Goal: Task Accomplishment & Management: Manage account settings

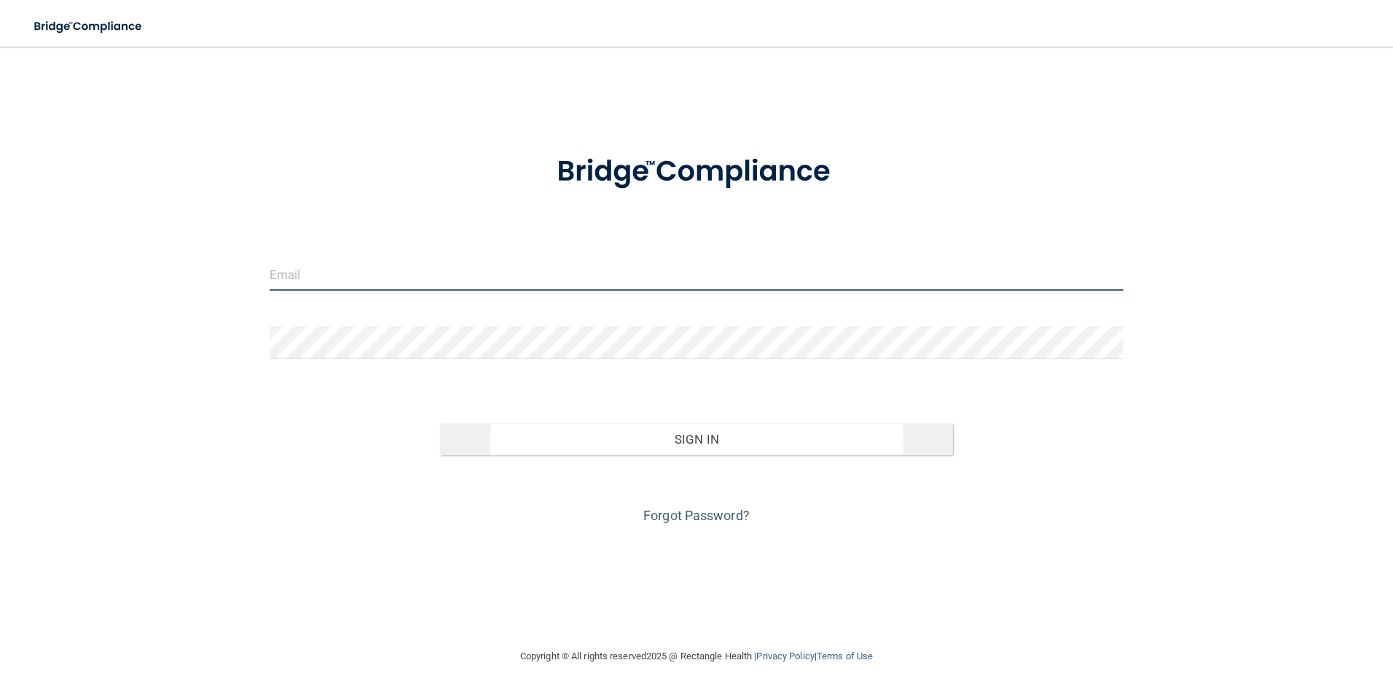
type input "[EMAIL_ADDRESS][DOMAIN_NAME]"
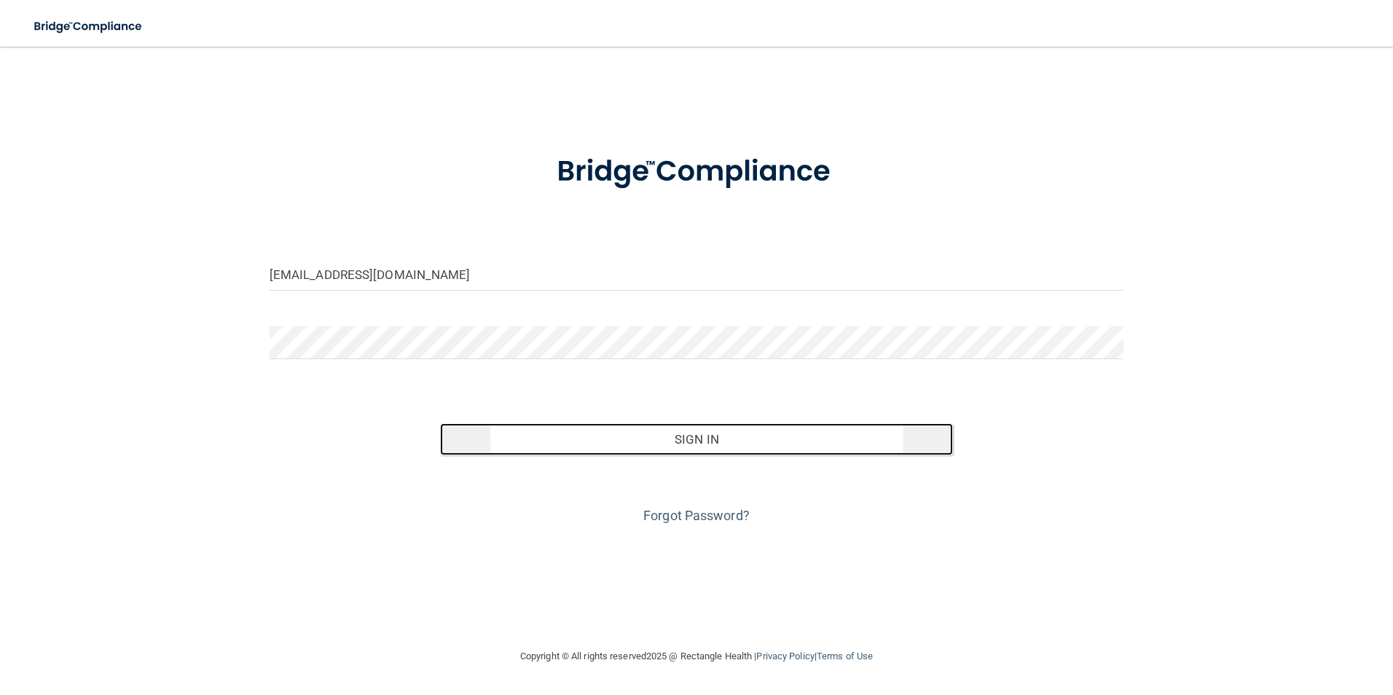
click at [628, 441] on button "Sign In" at bounding box center [696, 439] width 513 height 32
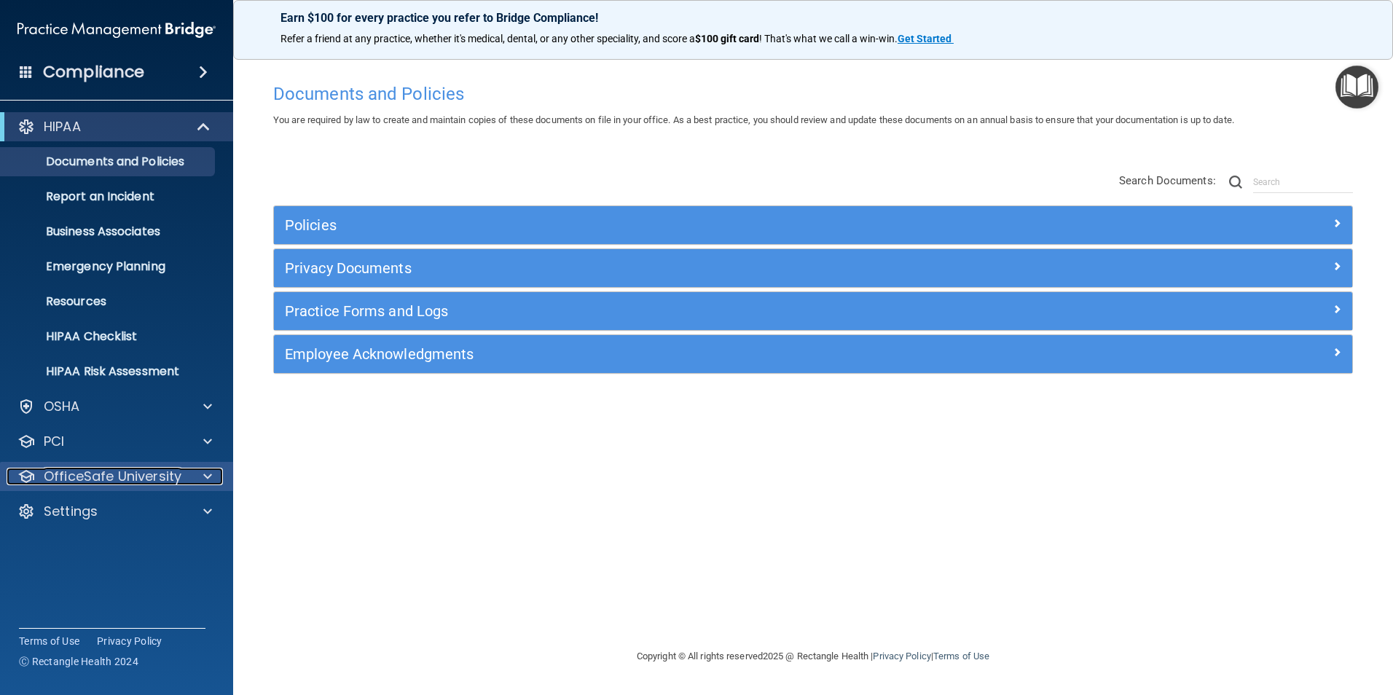
click at [35, 479] on div "OfficeSafe University" at bounding box center [97, 476] width 181 height 17
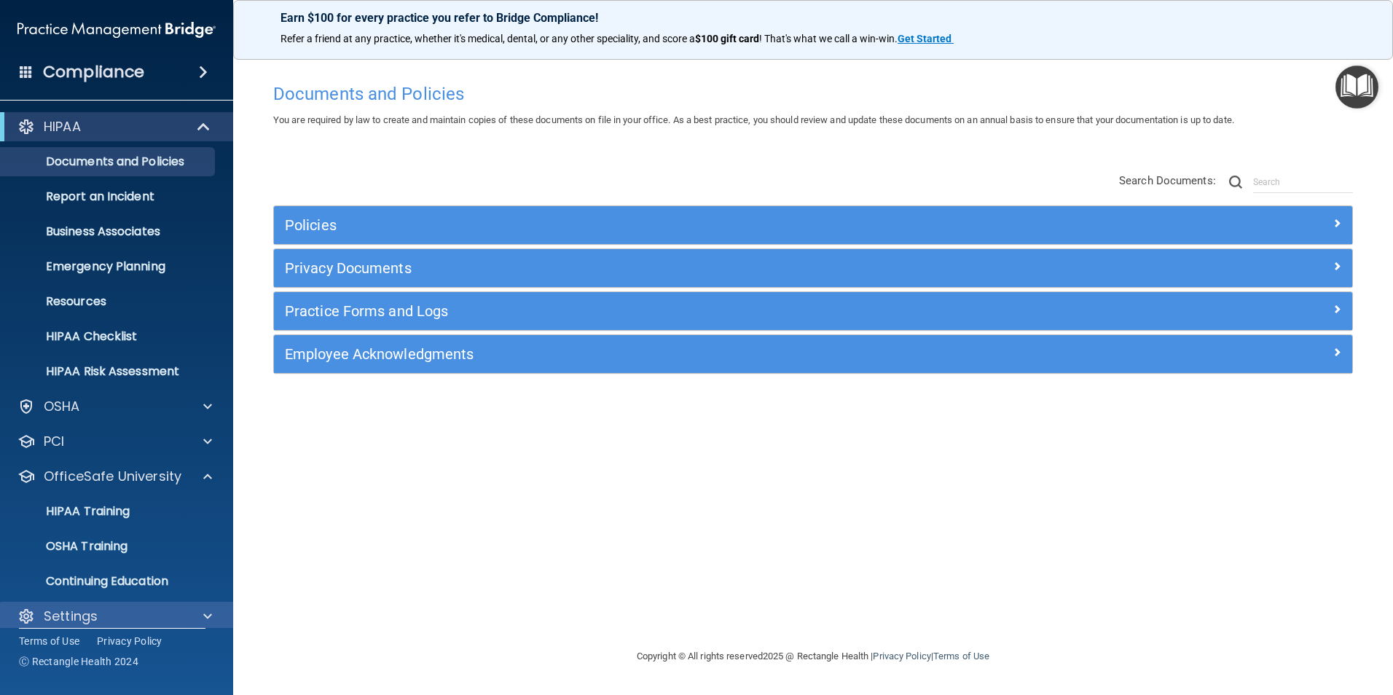
click at [75, 602] on div "Settings" at bounding box center [117, 616] width 234 height 29
click at [78, 612] on p "Settings" at bounding box center [71, 615] width 54 height 17
click at [210, 615] on span at bounding box center [207, 615] width 9 height 17
click at [210, 612] on span at bounding box center [207, 615] width 9 height 17
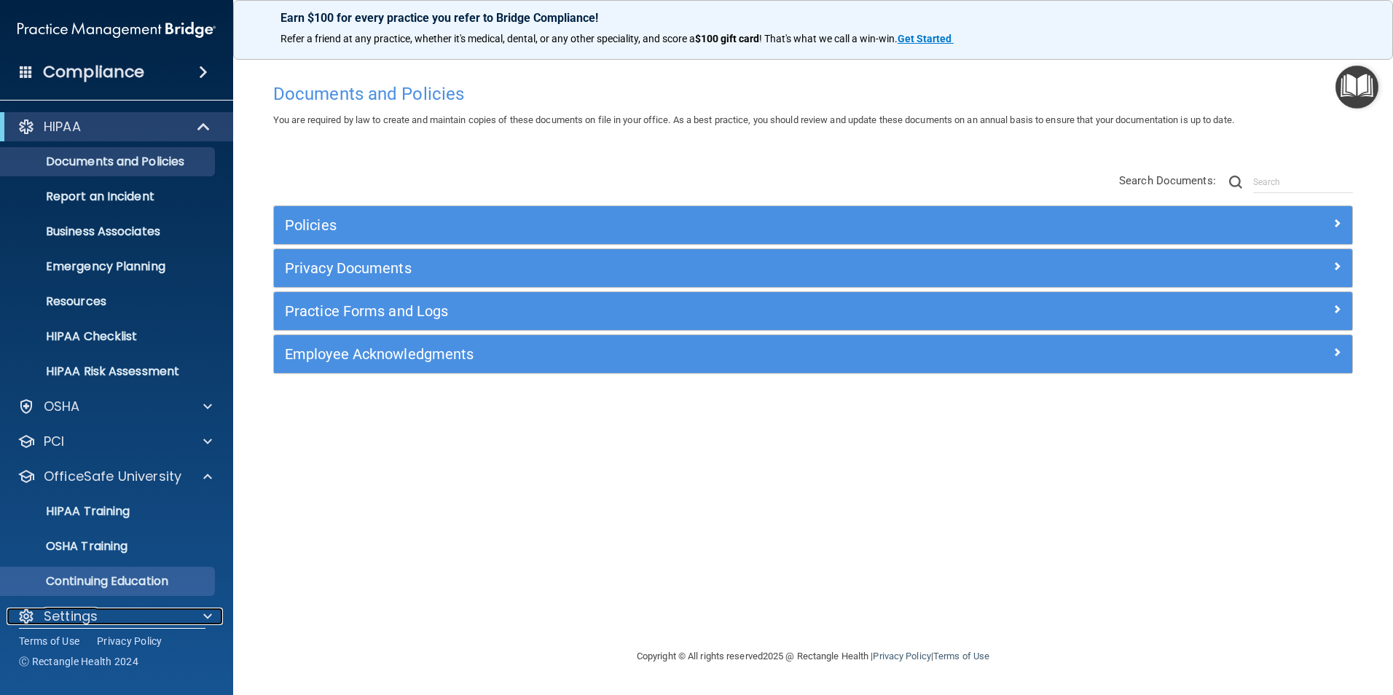
scroll to position [15, 0]
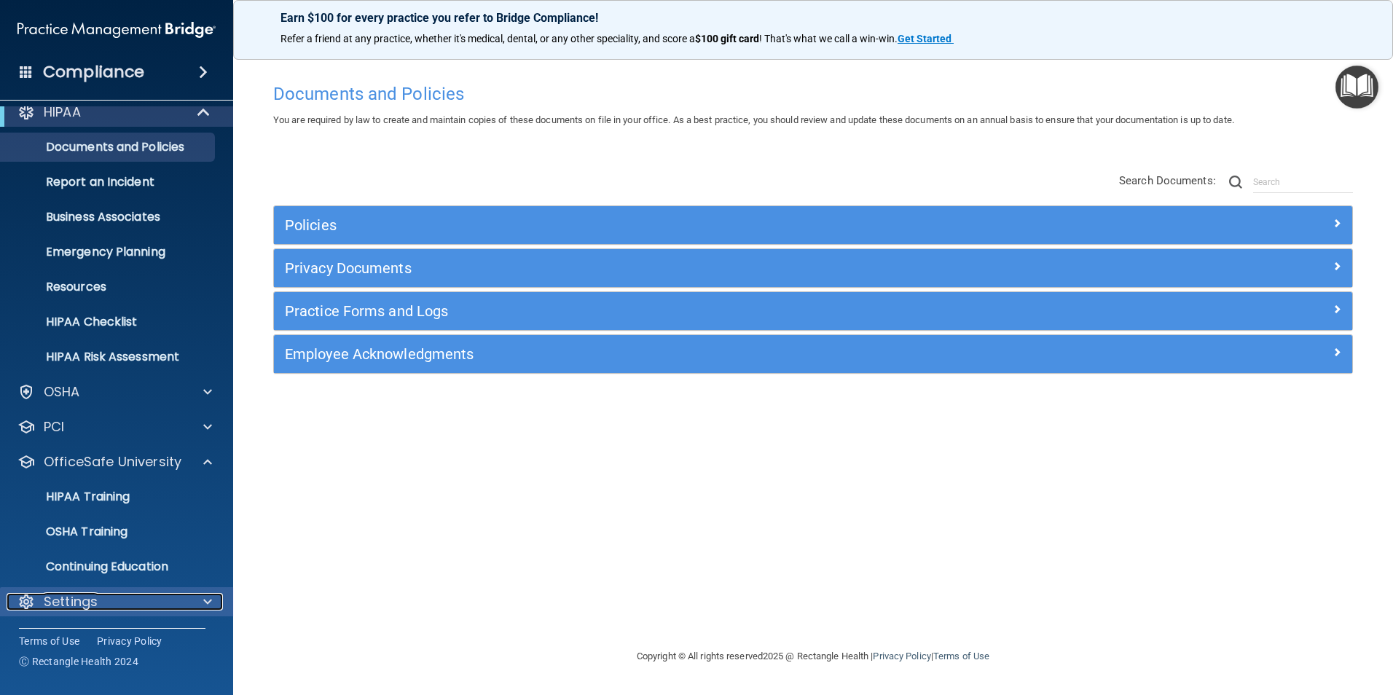
click at [202, 600] on div at bounding box center [205, 601] width 36 height 17
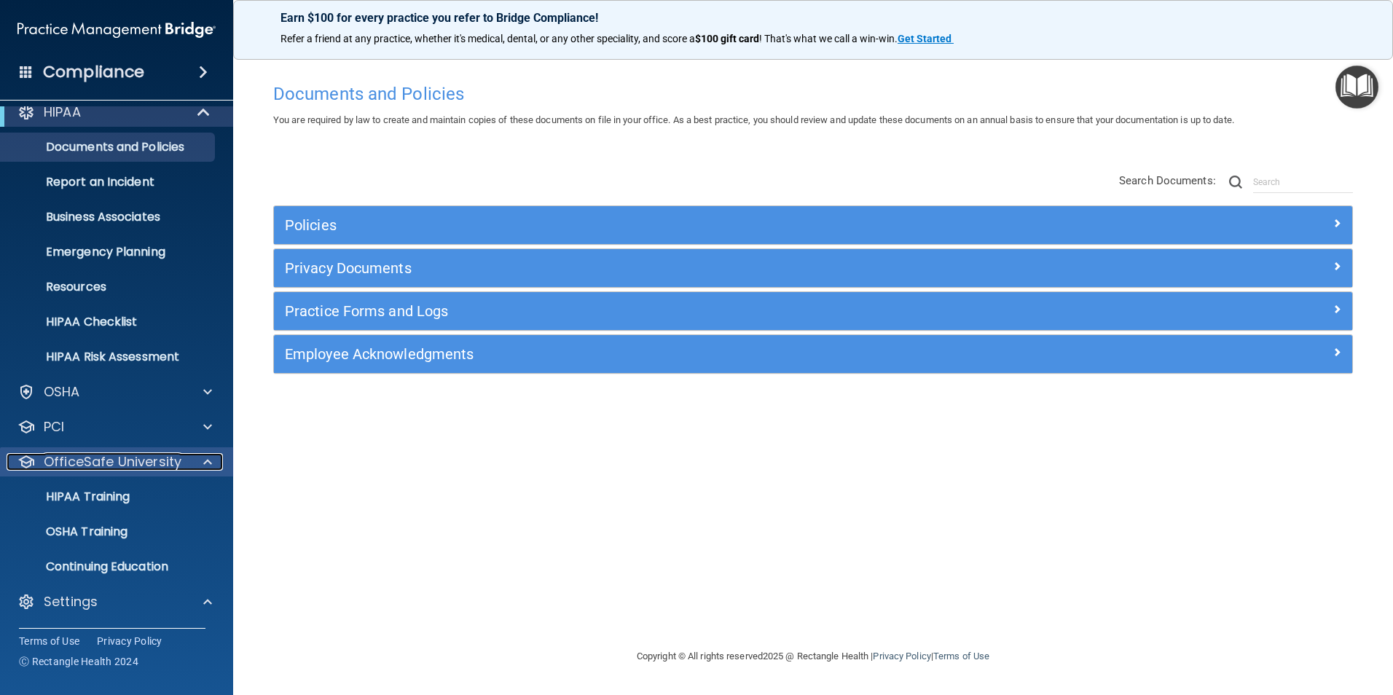
click at [210, 463] on span at bounding box center [207, 461] width 9 height 17
click at [127, 571] on p "My Users" at bounding box center [108, 566] width 199 height 15
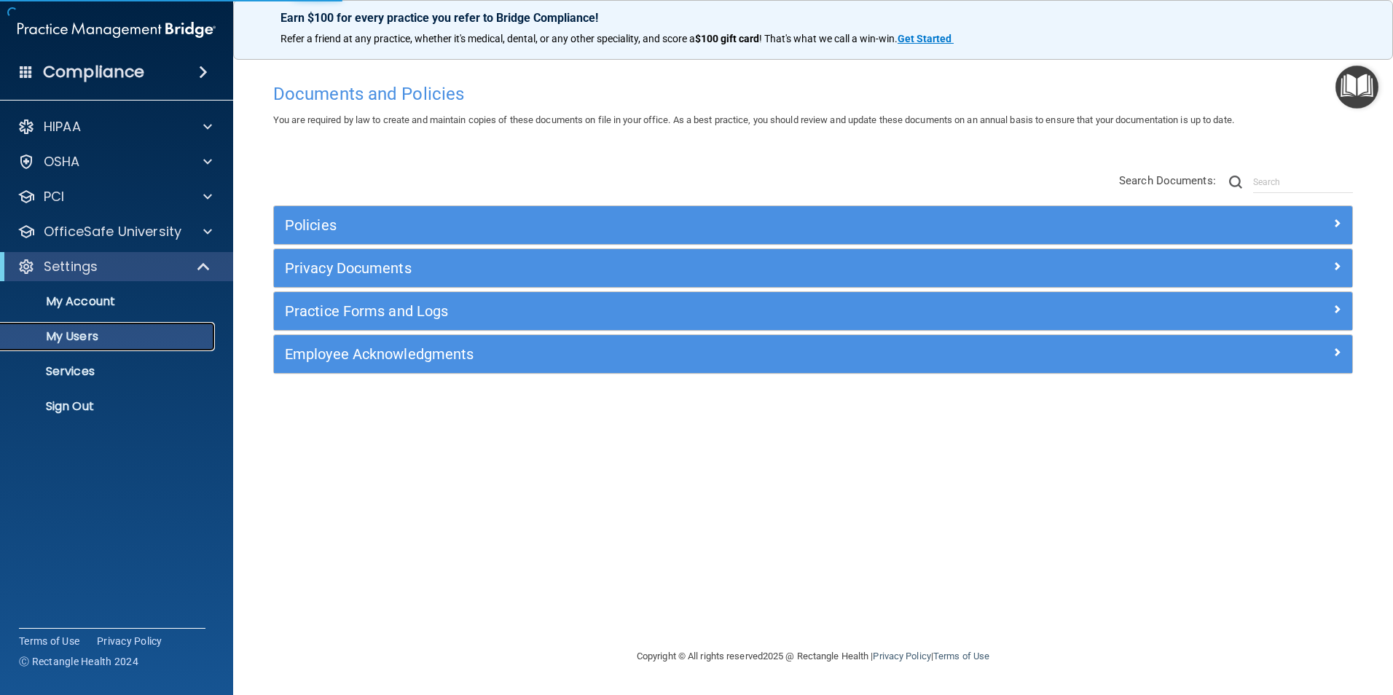
click at [52, 336] on p "My Users" at bounding box center [108, 336] width 199 height 15
select select "20"
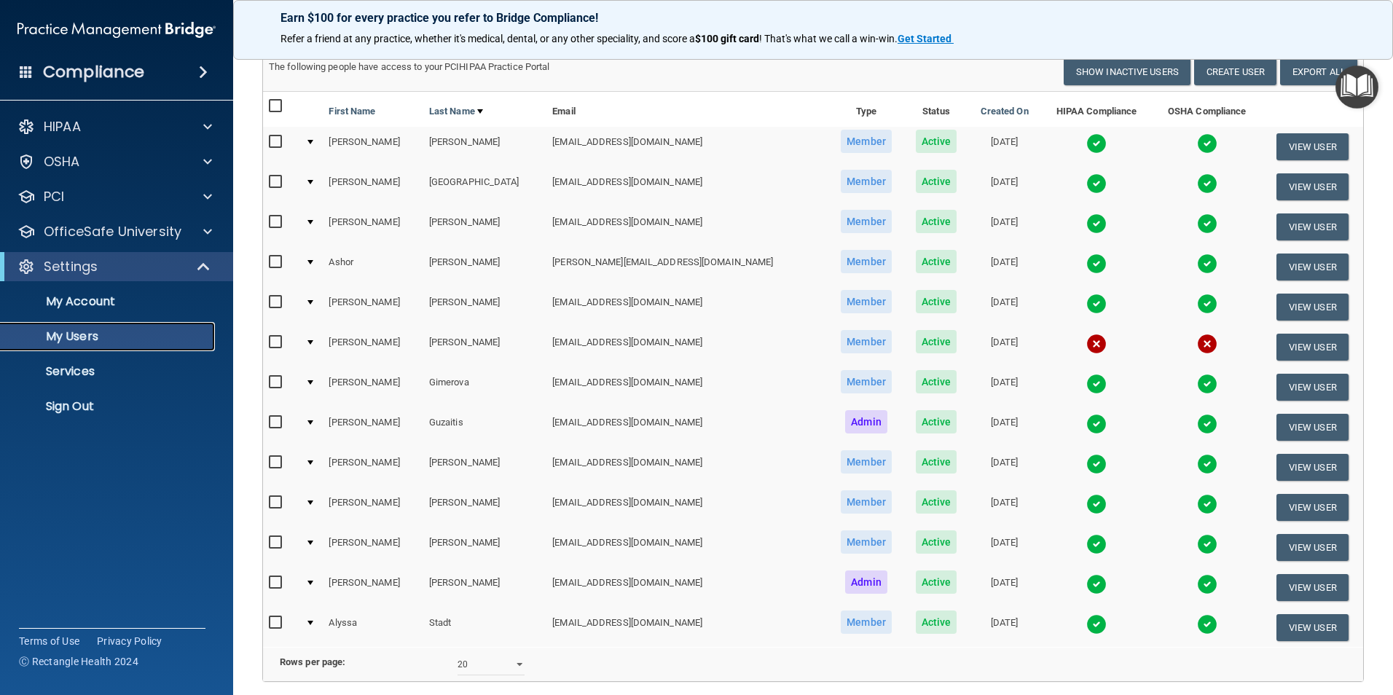
scroll to position [146, 0]
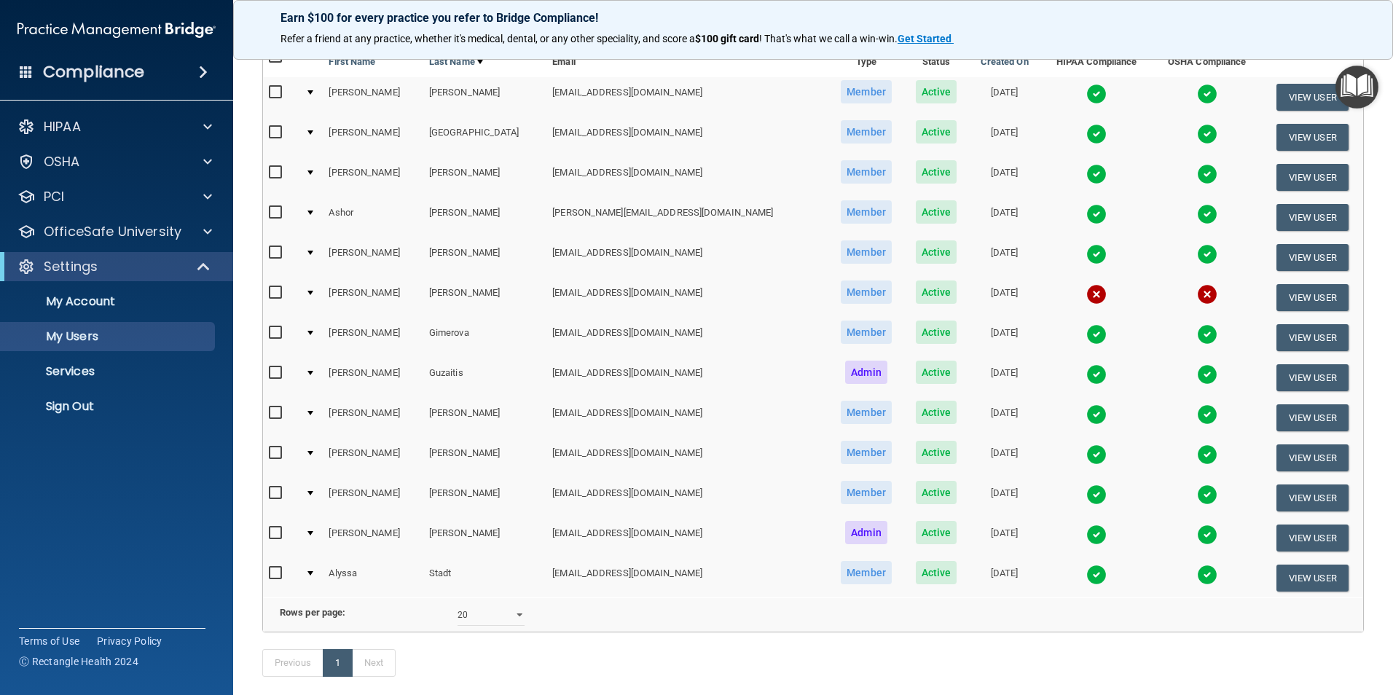
click at [1086, 453] on img at bounding box center [1096, 454] width 20 height 20
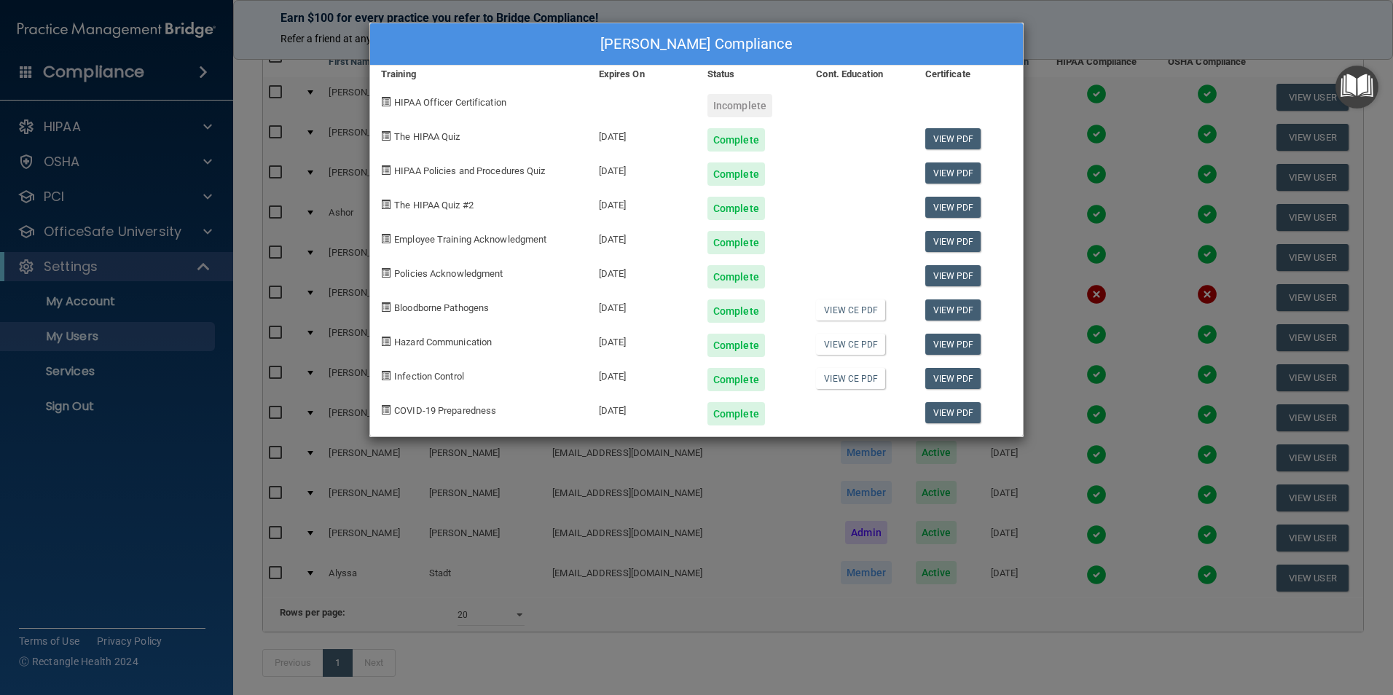
click at [726, 116] on div "[PERSON_NAME] Compliance Training Expires On Status Cont. Education Certificate…" at bounding box center [696, 230] width 654 height 414
drag, startPoint x: 726, startPoint y: 116, endPoint x: 838, endPoint y: 116, distance: 112.2
click at [838, 116] on div at bounding box center [859, 100] width 109 height 34
click at [832, 159] on div at bounding box center [859, 168] width 109 height 34
click at [441, 101] on span "HIPAA Officer Certification" at bounding box center [450, 102] width 112 height 11
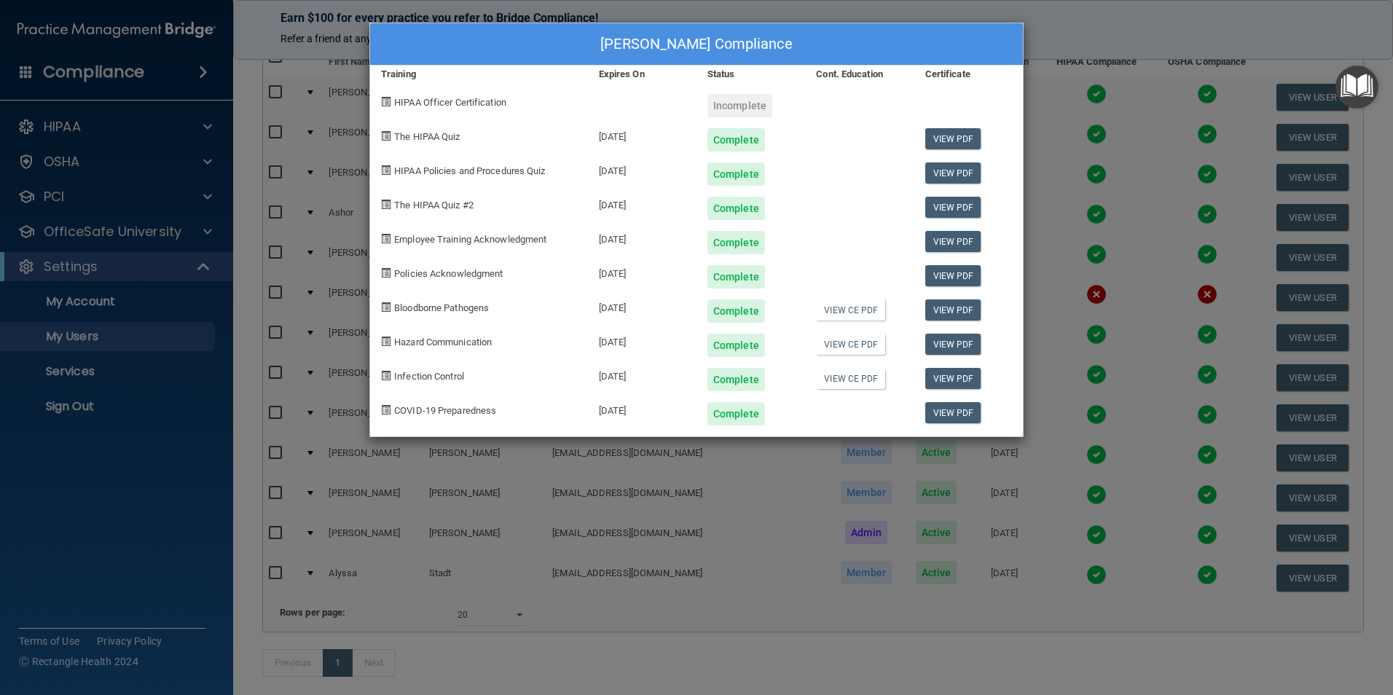
click at [1106, 294] on div "[PERSON_NAME] Compliance Training Expires On Status Cont. Education Certificate…" at bounding box center [696, 347] width 1393 height 695
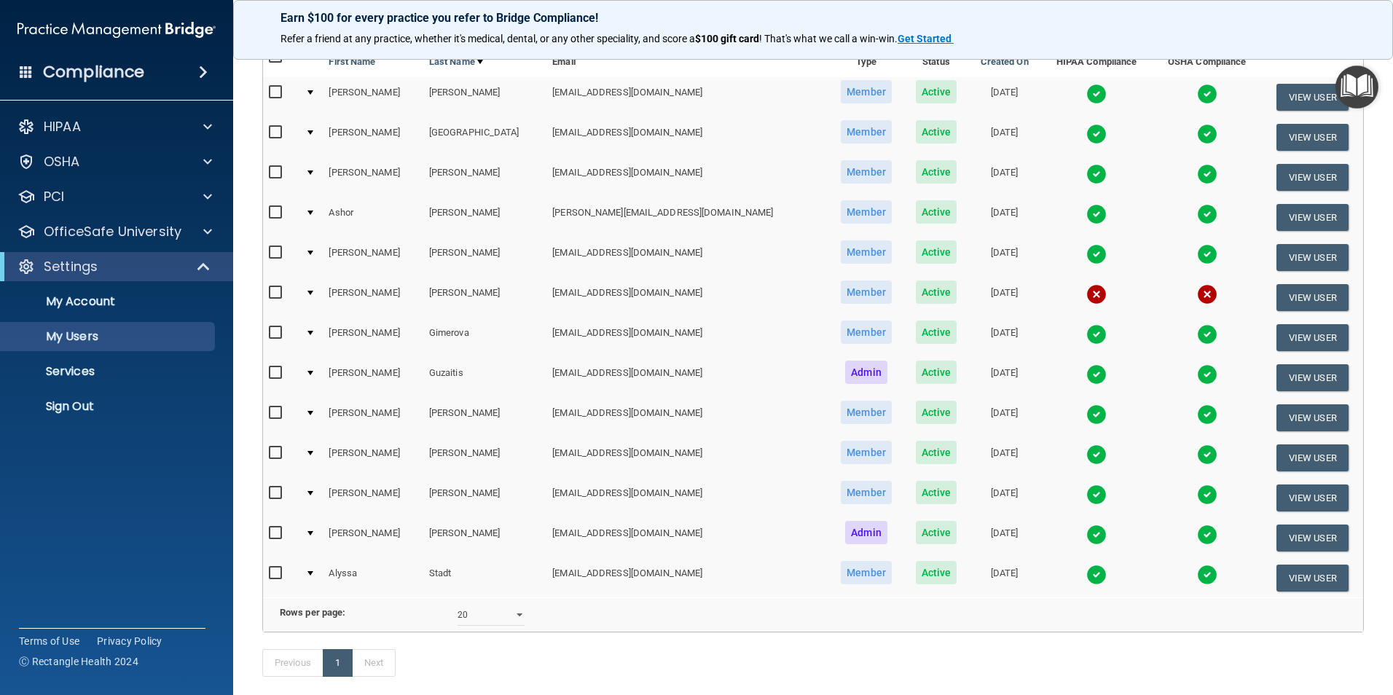
click at [1197, 452] on img at bounding box center [1207, 454] width 20 height 20
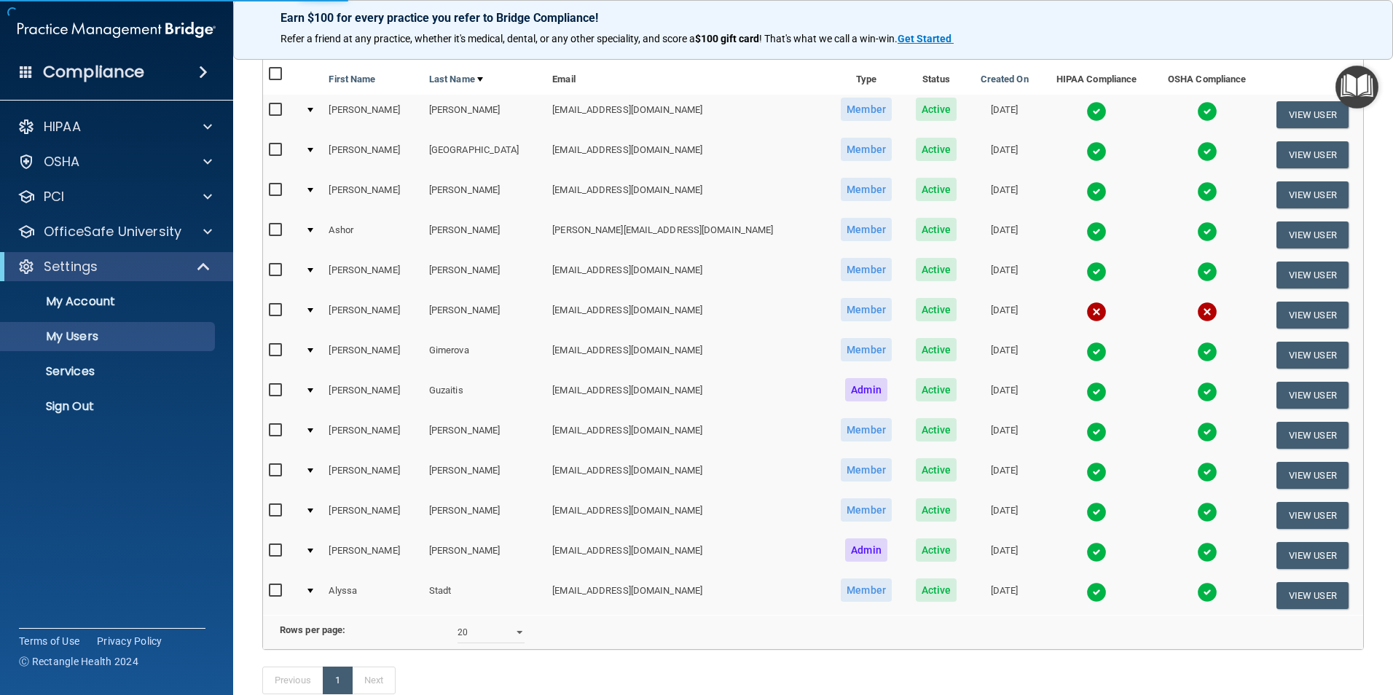
click at [1197, 470] on img at bounding box center [1207, 472] width 20 height 20
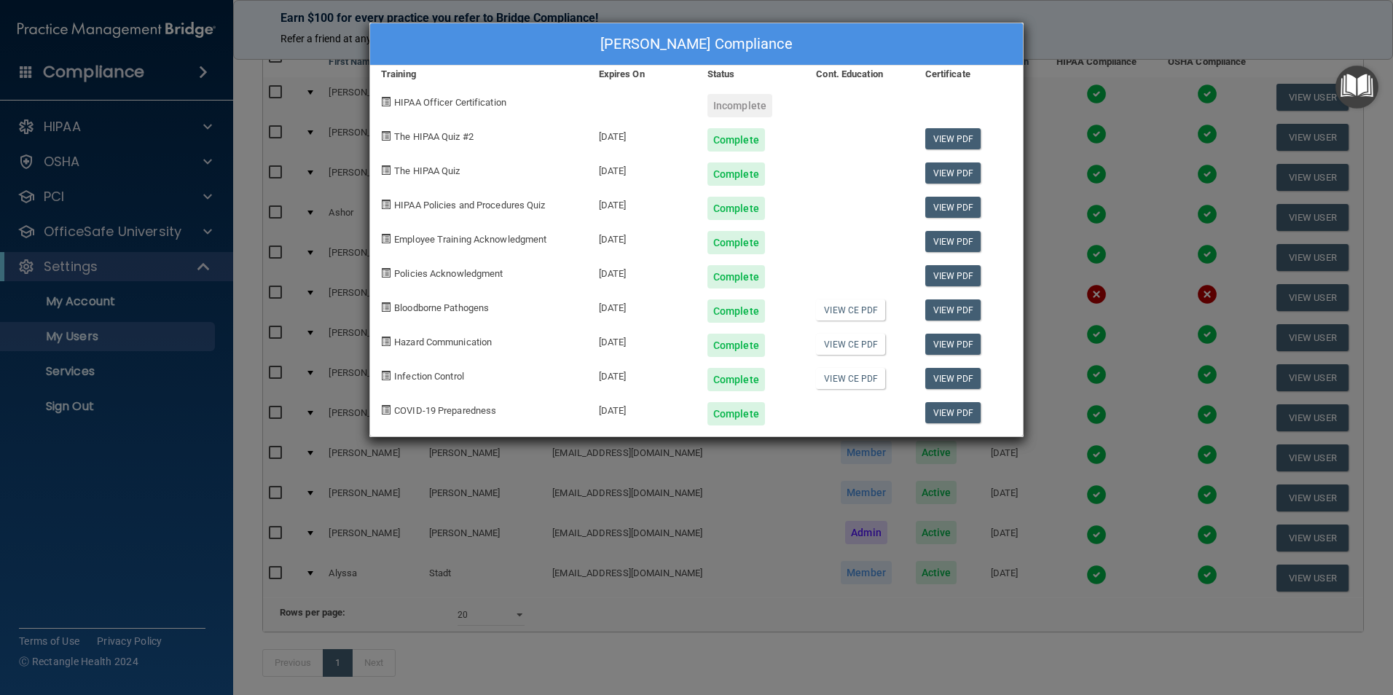
click at [1108, 465] on div "[PERSON_NAME] Compliance Training Expires On Status Cont. Education Certificate…" at bounding box center [696, 347] width 1393 height 695
click at [1093, 371] on div "[PERSON_NAME] Compliance Training Expires On Status Cont. Education Certificate…" at bounding box center [696, 347] width 1393 height 695
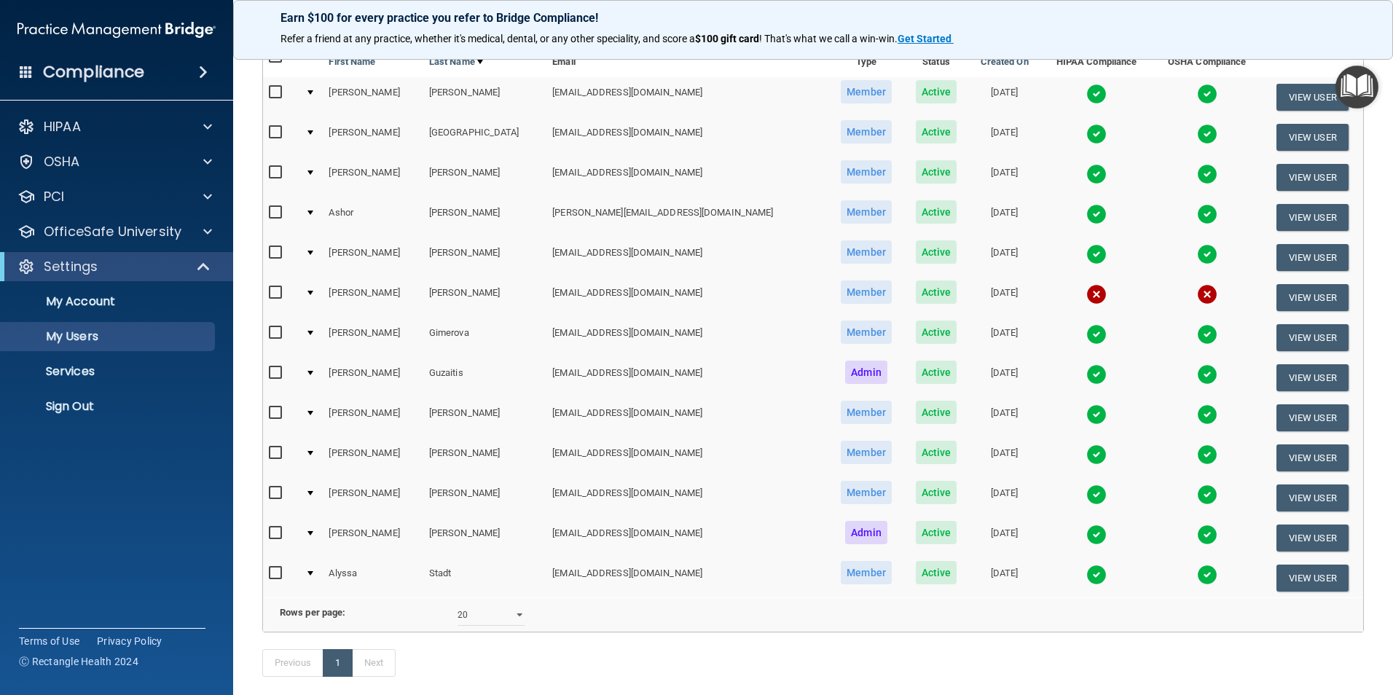
click at [1086, 538] on img at bounding box center [1096, 534] width 20 height 20
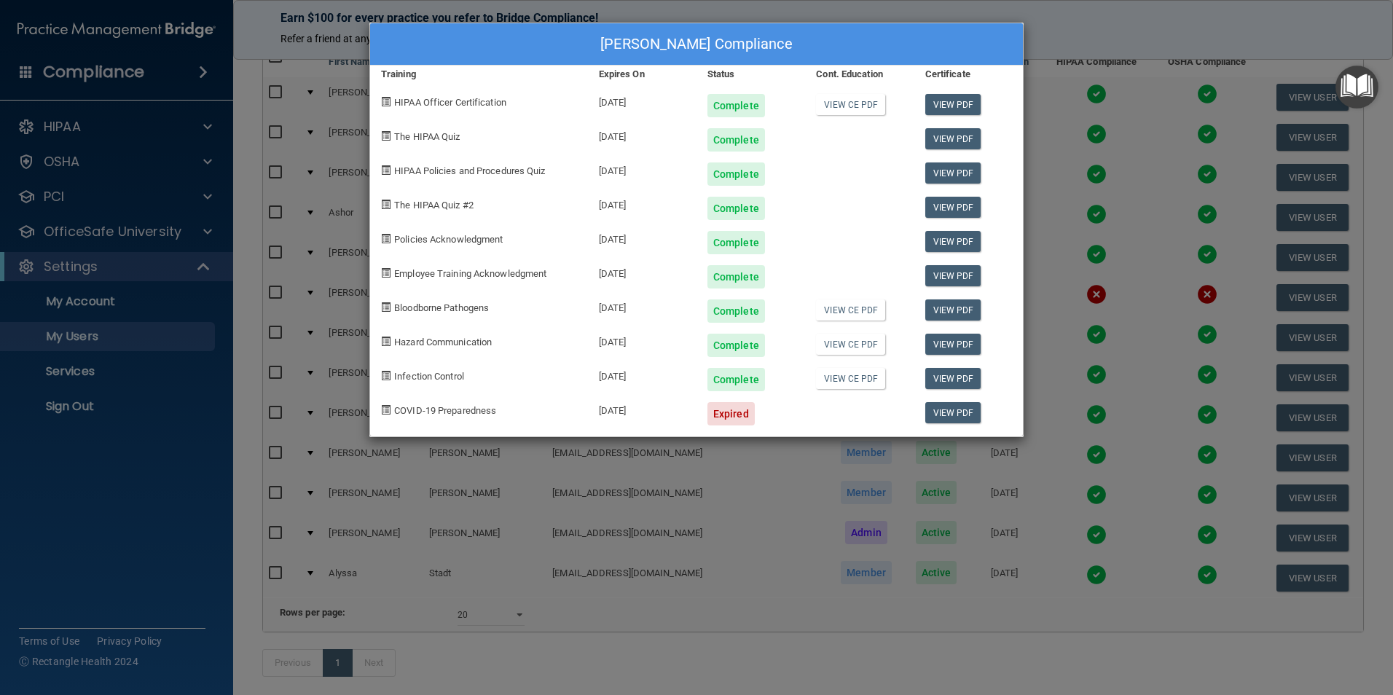
click at [1117, 517] on div "[PERSON_NAME] Compliance Training Expires On Status Cont. Education Certificate…" at bounding box center [696, 347] width 1393 height 695
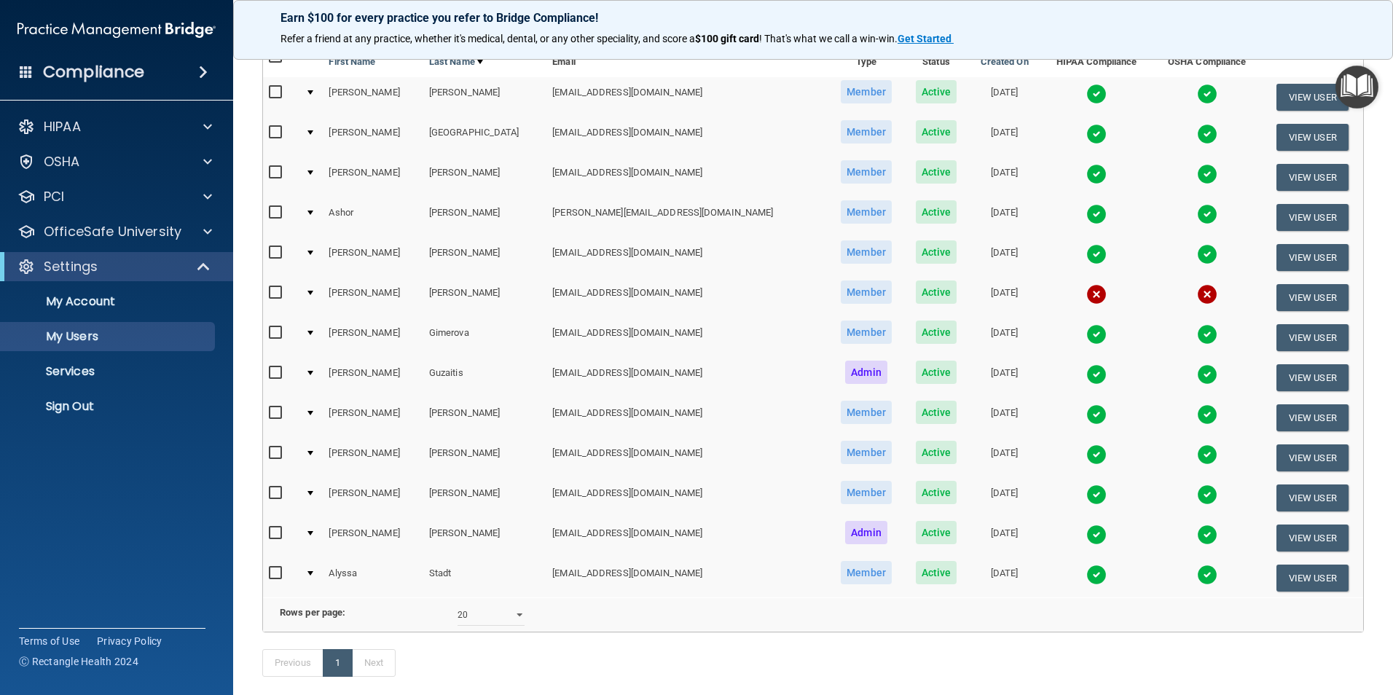
click at [1197, 528] on img at bounding box center [1207, 534] width 20 height 20
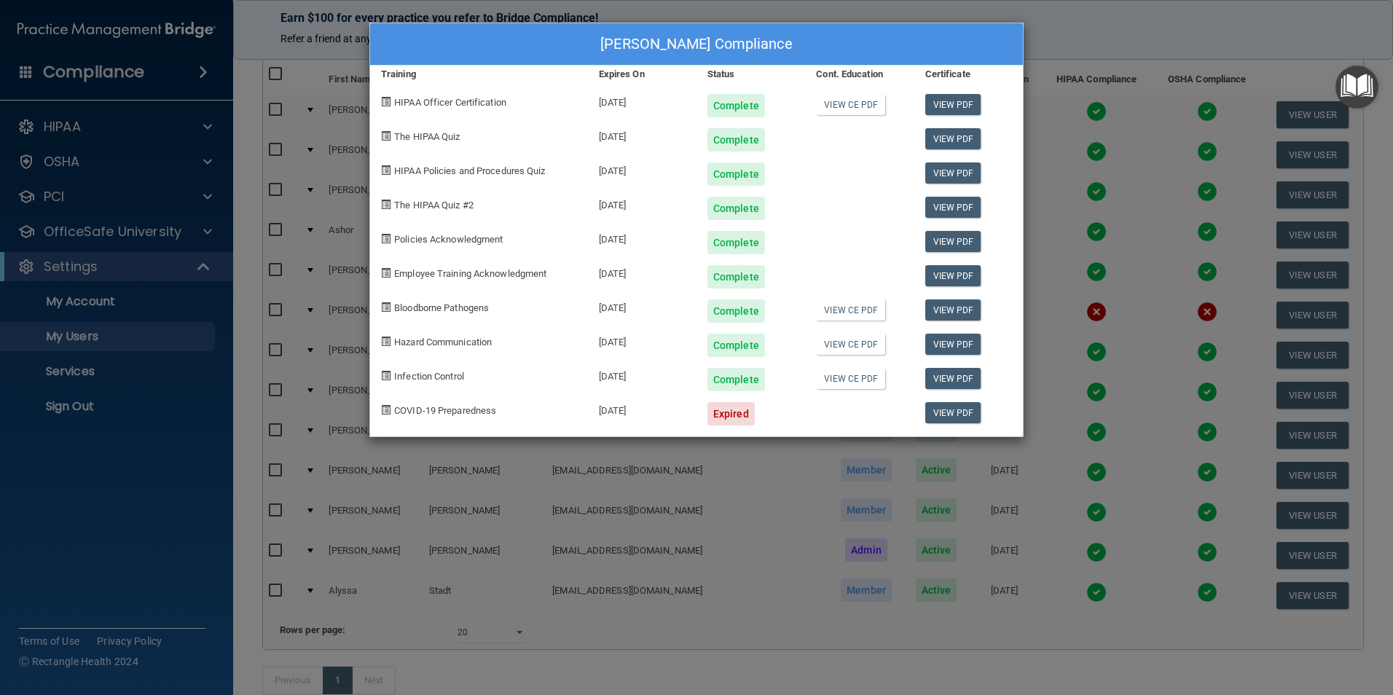
click at [1100, 529] on div "[PERSON_NAME] Compliance Training Expires On Status Cont. Education Certificate…" at bounding box center [696, 347] width 1393 height 695
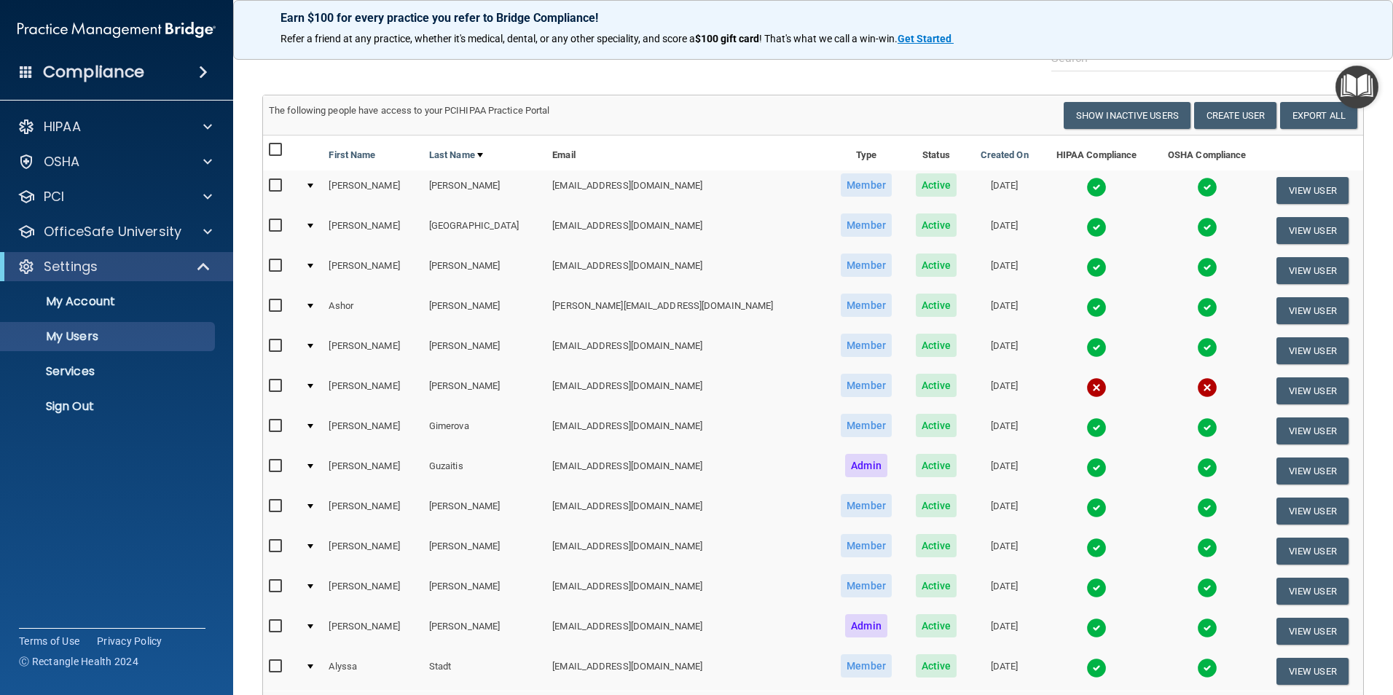
scroll to position [0, 0]
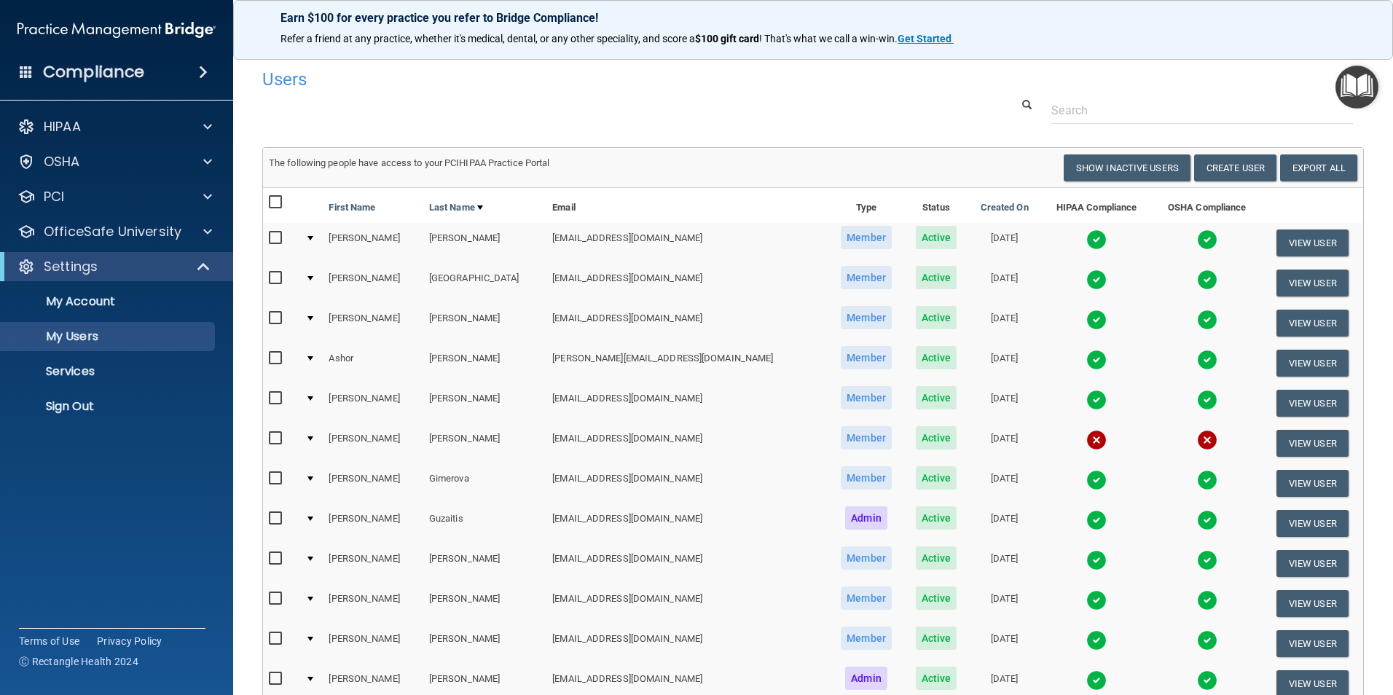
click at [276, 441] on input "checkbox" at bounding box center [277, 439] width 17 height 12
checkbox input "true"
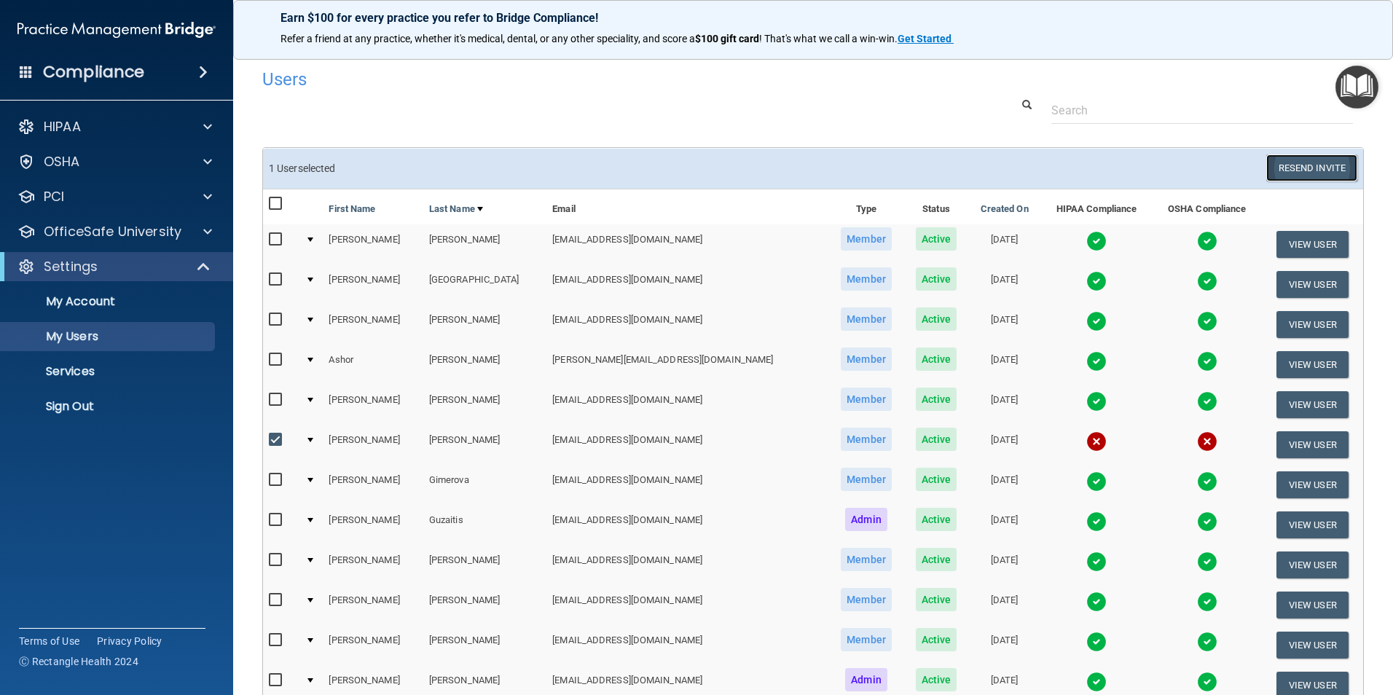
click at [1280, 172] on button "Resend Invite" at bounding box center [1311, 167] width 91 height 27
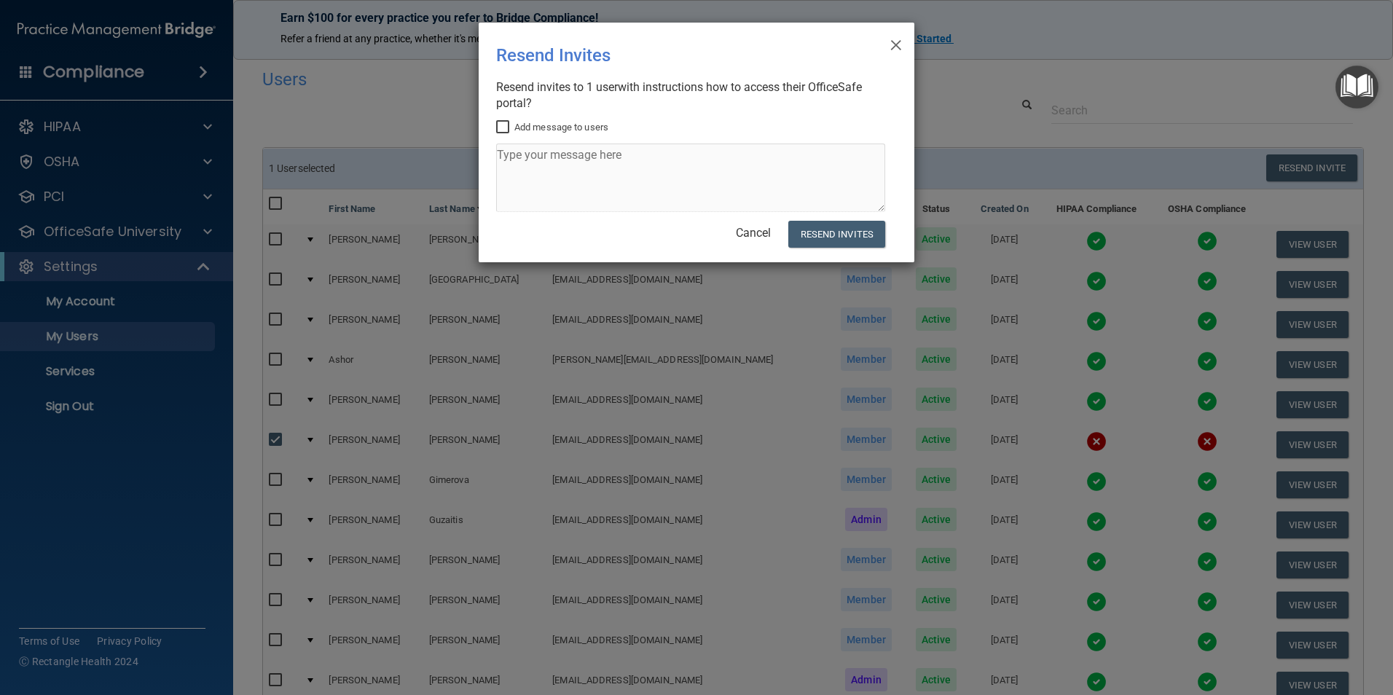
drag, startPoint x: 507, startPoint y: 125, endPoint x: 516, endPoint y: 150, distance: 26.3
click at [507, 128] on input "Add message to users" at bounding box center [504, 128] width 17 height 12
checkbox input "true"
click at [524, 161] on textarea at bounding box center [690, 177] width 389 height 68
type textarea "[PERSON_NAME] this needs to be done ASAP"
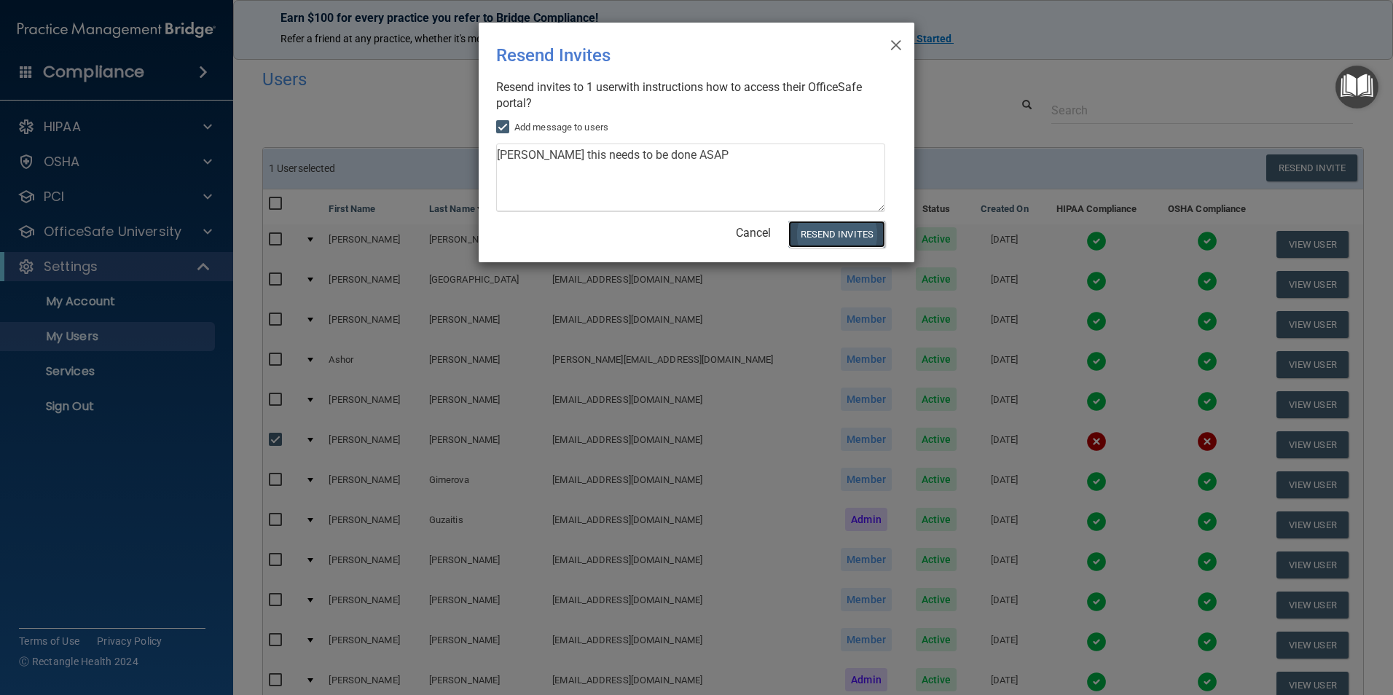
click at [861, 235] on button "Resend Invites" at bounding box center [836, 234] width 97 height 27
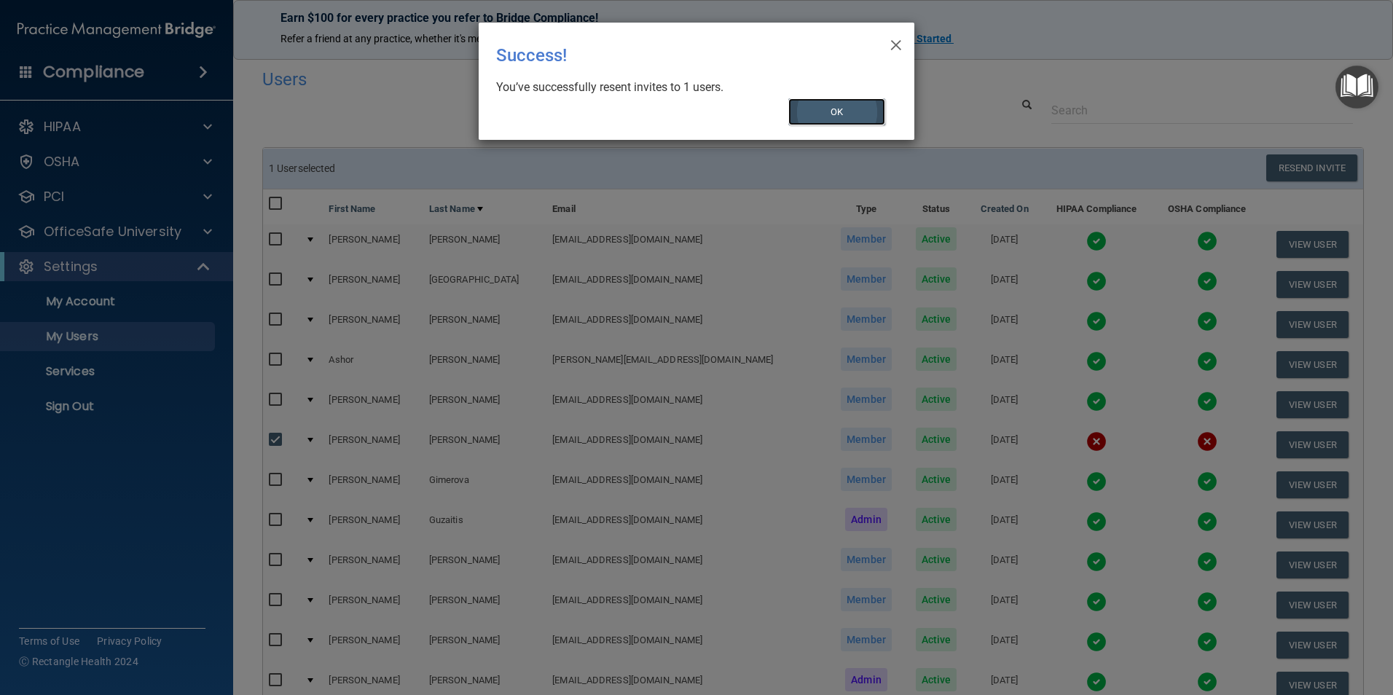
click at [857, 101] on button "OK" at bounding box center [837, 111] width 98 height 27
